Goal: Task Accomplishment & Management: Manage account settings

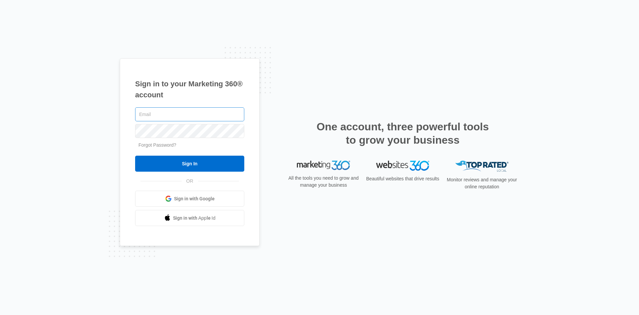
click at [185, 116] on input "text" at bounding box center [189, 114] width 109 height 14
click at [170, 116] on input "text" at bounding box center [189, 114] width 109 height 14
click at [161, 113] on input "text" at bounding box center [189, 114] width 109 height 14
click at [173, 117] on input "text" at bounding box center [189, 114] width 109 height 14
type input "nadouf.lawson@gmail.com"
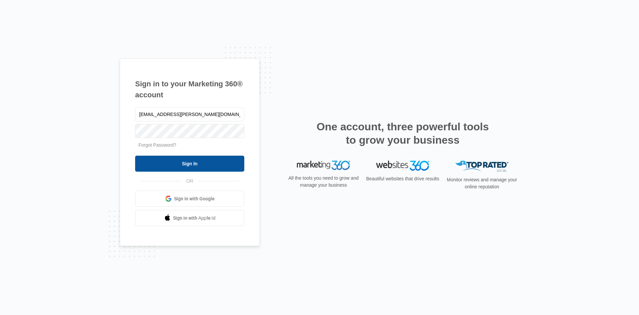
drag, startPoint x: 185, startPoint y: 163, endPoint x: 196, endPoint y: 162, distance: 11.4
click at [185, 163] on input "Sign In" at bounding box center [189, 164] width 109 height 16
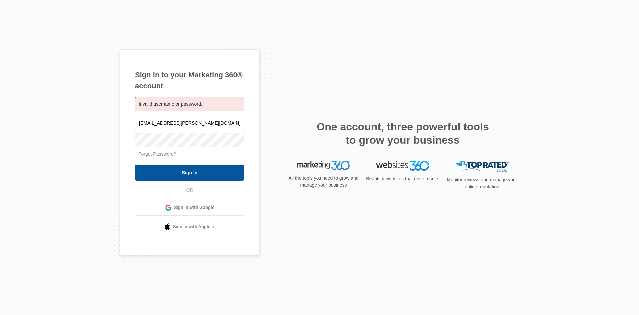
click at [190, 168] on input "Sign In" at bounding box center [189, 172] width 109 height 16
click at [177, 174] on input "Sign In" at bounding box center [189, 172] width 109 height 16
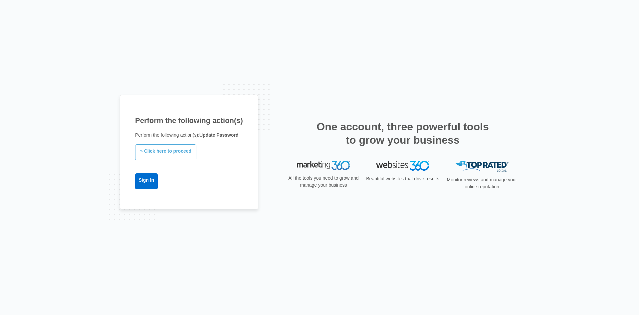
click at [177, 155] on link "» Click here to proceed" at bounding box center [165, 152] width 61 height 16
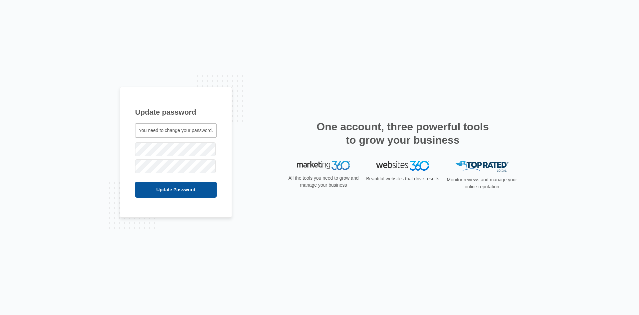
click at [176, 189] on input "Update Password" at bounding box center [176, 189] width 82 height 16
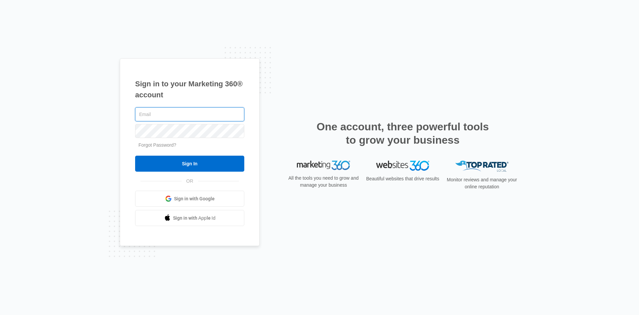
click at [176, 112] on input "text" at bounding box center [189, 114] width 109 height 14
type input "[EMAIL_ADDRESS][DOMAIN_NAME]"
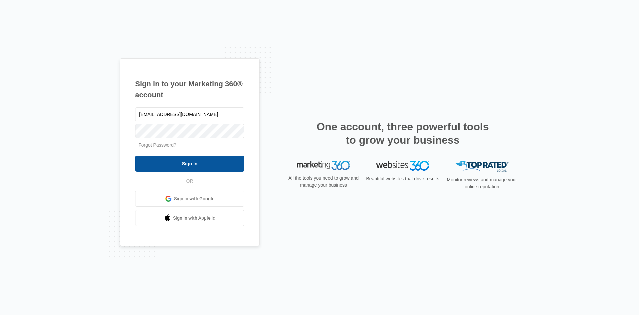
click at [210, 158] on input "Sign In" at bounding box center [189, 164] width 109 height 16
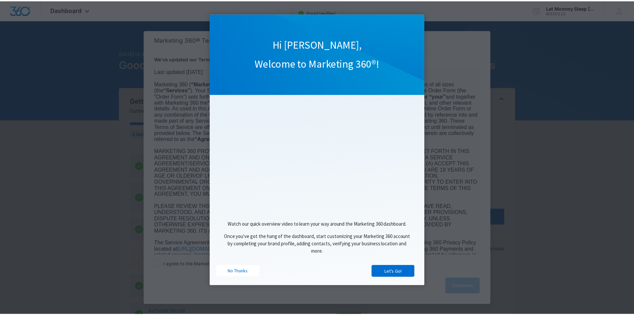
scroll to position [33, 0]
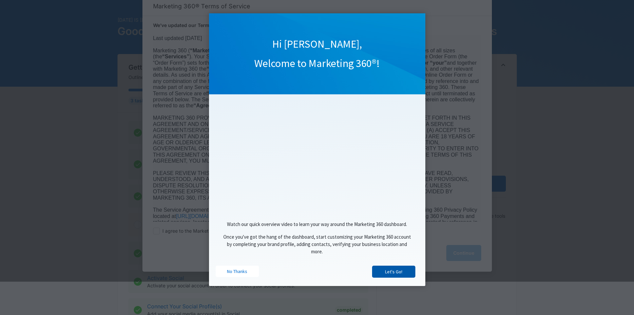
click at [389, 270] on link "Let's Go!" at bounding box center [393, 271] width 43 height 12
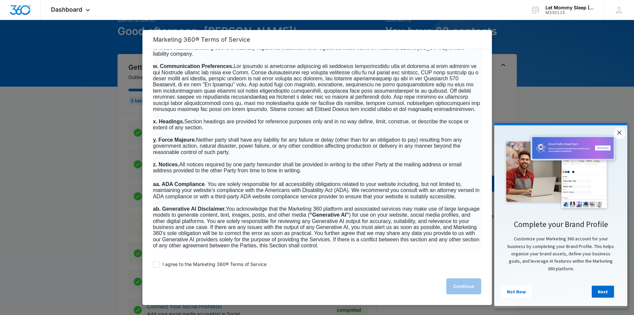
scroll to position [4253, 0]
click at [158, 263] on span at bounding box center [156, 264] width 7 height 7
click at [158, 263] on input "I agree to the Marketing 360® Terms of Service" at bounding box center [156, 264] width 7 height 7
checkbox input "true"
click at [460, 284] on button "Continue" at bounding box center [464, 286] width 35 height 16
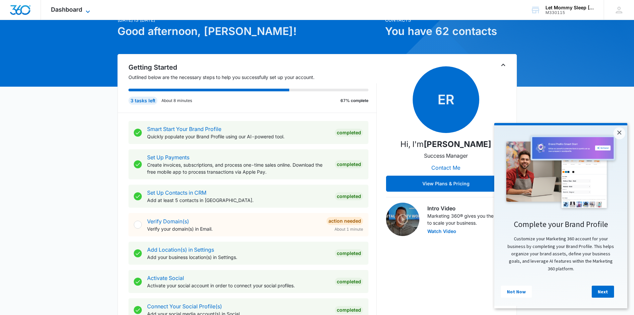
click at [88, 10] on icon at bounding box center [88, 12] width 8 height 8
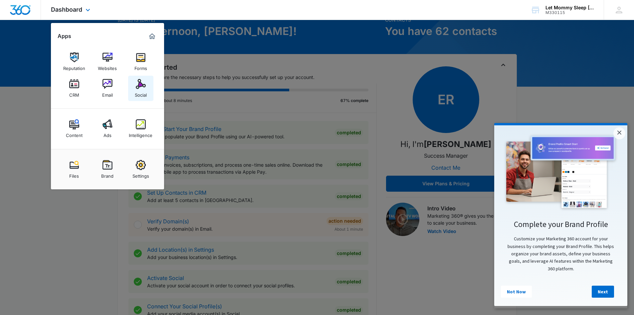
click at [142, 92] on div "Social" at bounding box center [141, 93] width 12 height 9
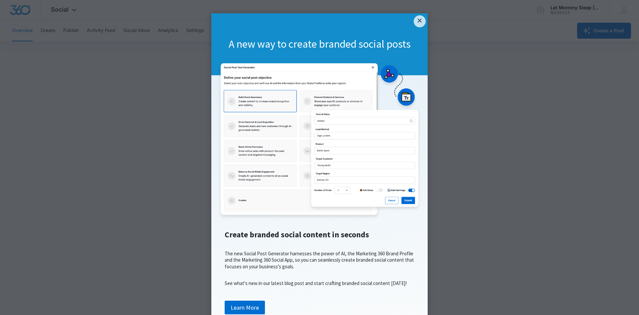
drag, startPoint x: 192, startPoint y: 32, endPoint x: 222, endPoint y: 93, distance: 67.6
click appcues "× A new way to create branded social posts Create branded social content in sec…"
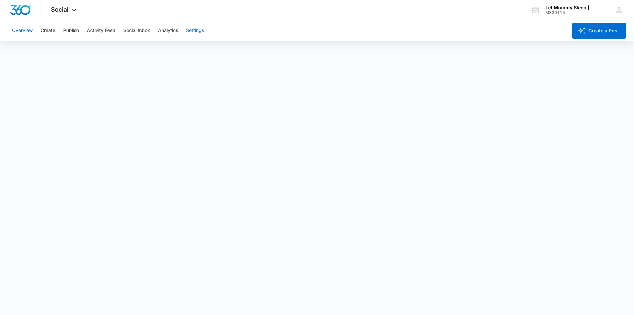
click at [193, 33] on button "Settings" at bounding box center [195, 30] width 18 height 21
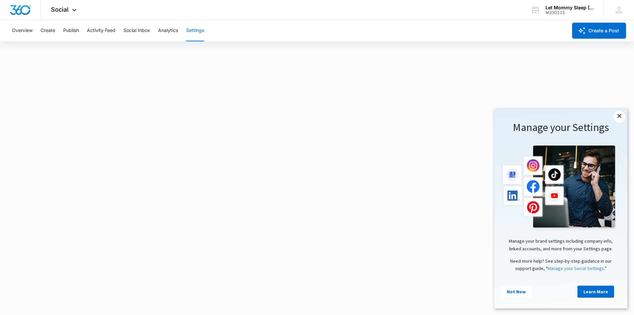
drag, startPoint x: 619, startPoint y: 116, endPoint x: 617, endPoint y: 122, distance: 6.2
click at [619, 117] on link "×" at bounding box center [620, 117] width 12 height 12
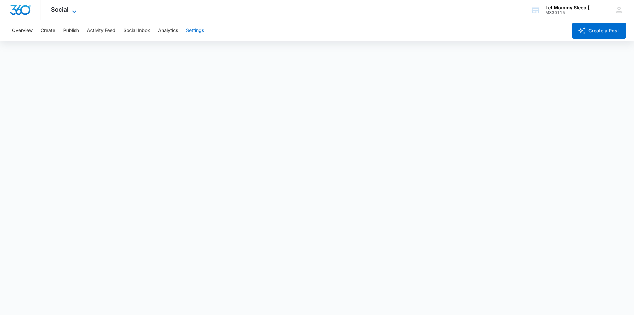
click at [76, 13] on icon at bounding box center [74, 12] width 8 height 8
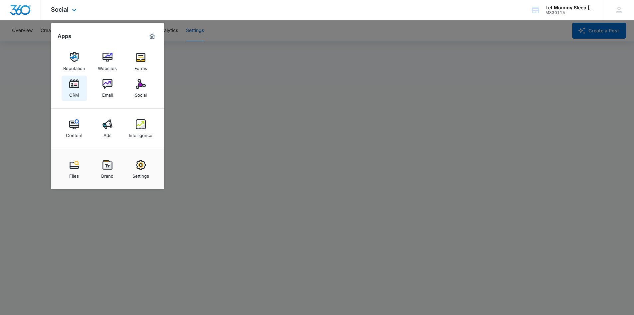
click at [75, 92] on div "CRM" at bounding box center [74, 93] width 10 height 9
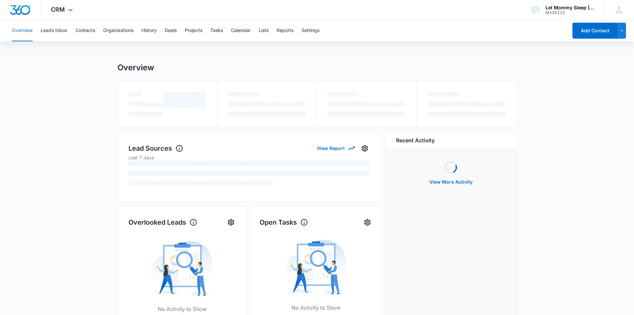
drag, startPoint x: 72, startPoint y: 12, endPoint x: 77, endPoint y: 16, distance: 5.9
click at [73, 12] on icon at bounding box center [71, 10] width 8 height 8
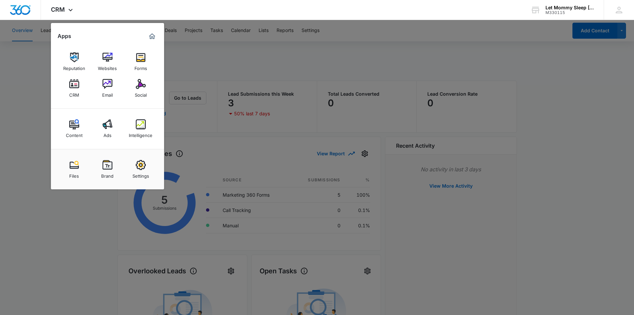
click at [106, 124] on img at bounding box center [108, 124] width 10 height 10
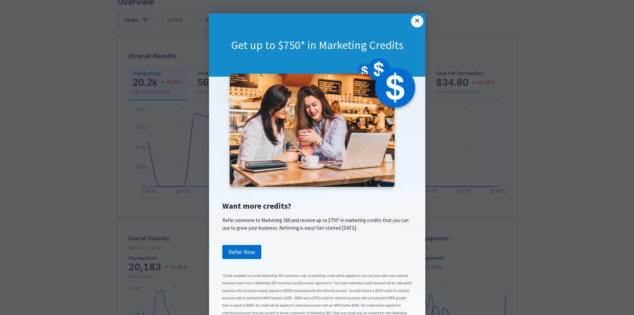
click at [417, 21] on link "×" at bounding box center [417, 21] width 12 height 12
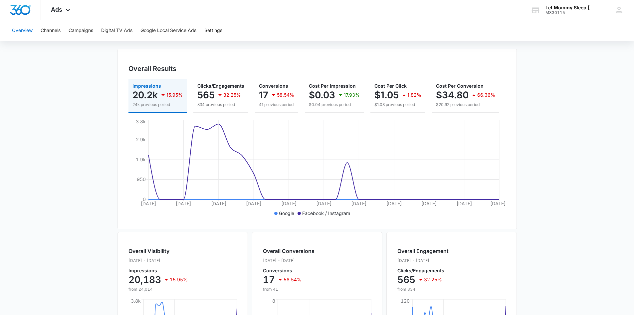
scroll to position [33, 0]
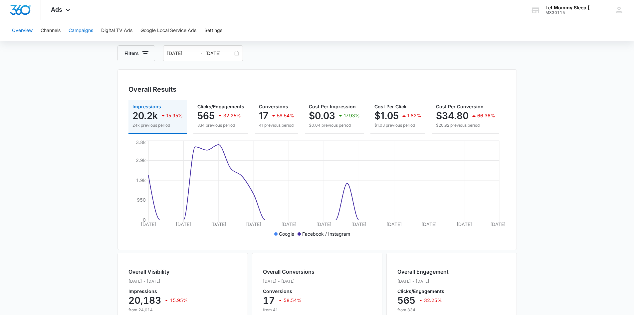
click at [84, 27] on button "Campaigns" at bounding box center [81, 30] width 25 height 21
